Goal: Transaction & Acquisition: Download file/media

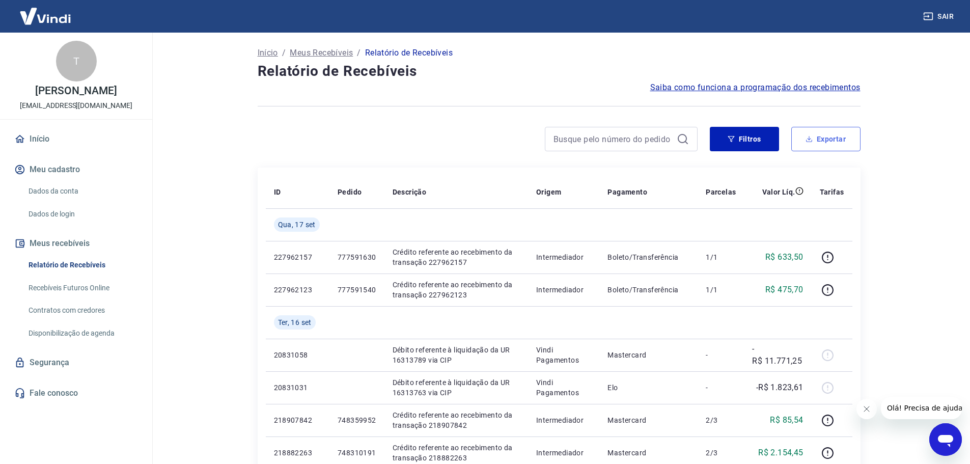
click at [842, 144] on button "Exportar" at bounding box center [825, 139] width 69 height 24
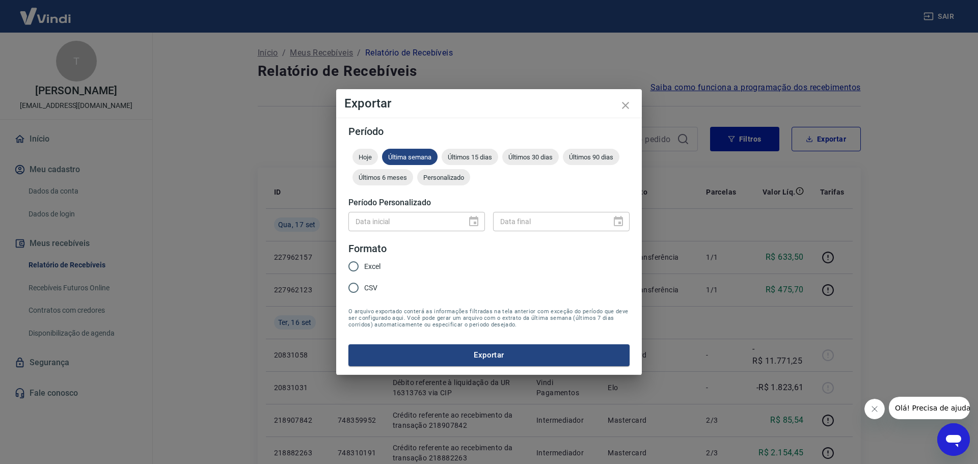
click at [473, 217] on div "Data inicial" at bounding box center [416, 221] width 136 height 19
click at [442, 186] on div "Hoje Última semana Últimos 15 dias Últimos 30 dias Últimos 90 dias Últimos 6 me…" at bounding box center [488, 169] width 281 height 41
click at [441, 182] on div "Personalizado" at bounding box center [443, 177] width 53 height 16
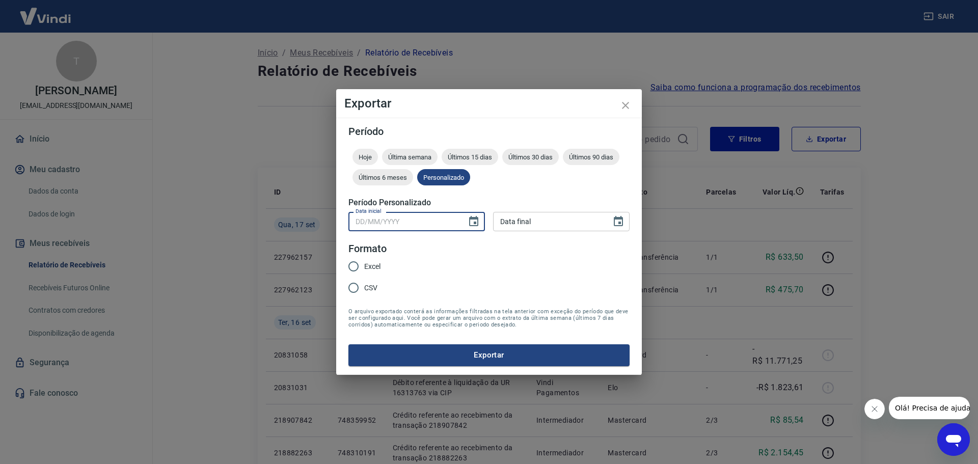
click at [430, 220] on input "Data inicial" at bounding box center [403, 221] width 111 height 19
type input "[DATE]"
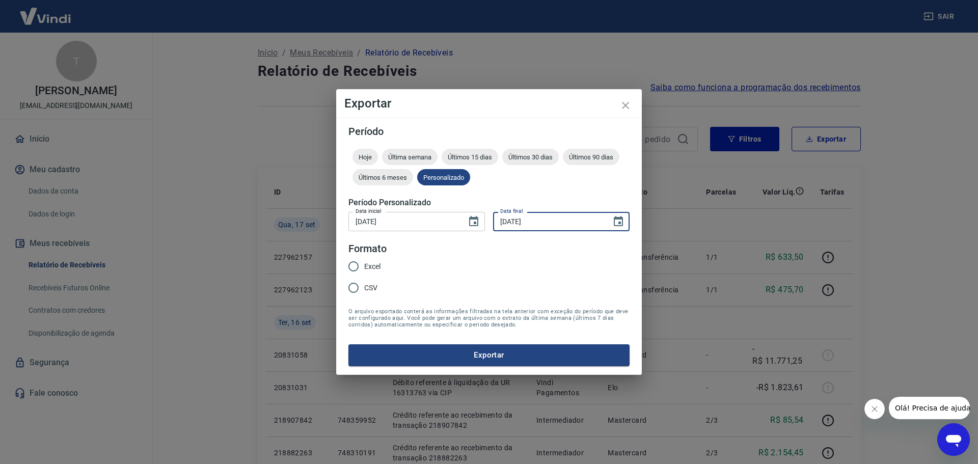
type input "[DATE]"
click at [369, 266] on span "Excel" at bounding box center [372, 266] width 16 height 11
click at [364, 266] on input "Excel" at bounding box center [353, 266] width 21 height 21
radio input "true"
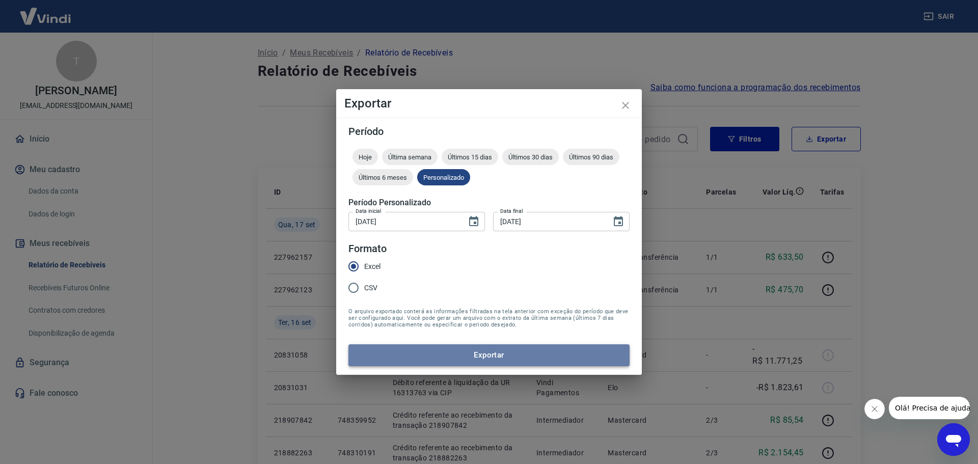
click at [524, 352] on button "Exportar" at bounding box center [488, 354] width 281 height 21
